Goal: Information Seeking & Learning: Learn about a topic

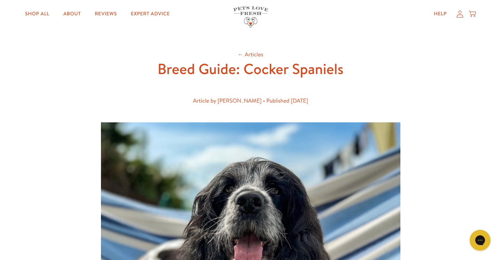
scroll to position [18, 0]
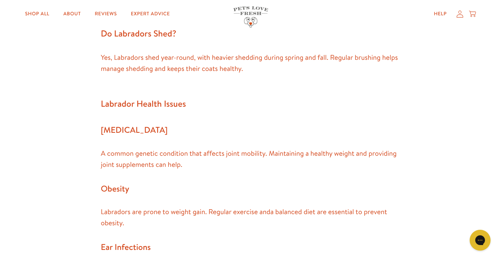
scroll to position [1082, 0]
